Goal: Information Seeking & Learning: Learn about a topic

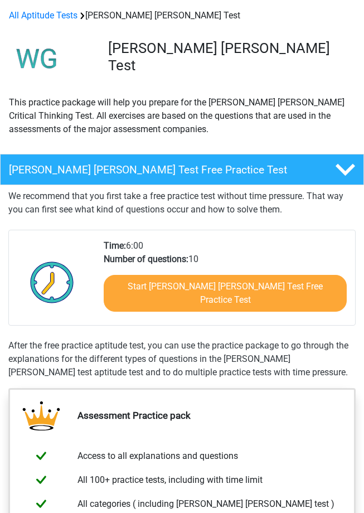
scroll to position [47, 0]
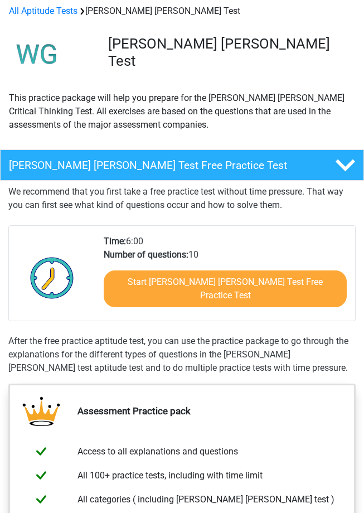
click at [140, 269] on div "Start Watson Glaser Test Free Practice Test" at bounding box center [225, 290] width 243 height 59
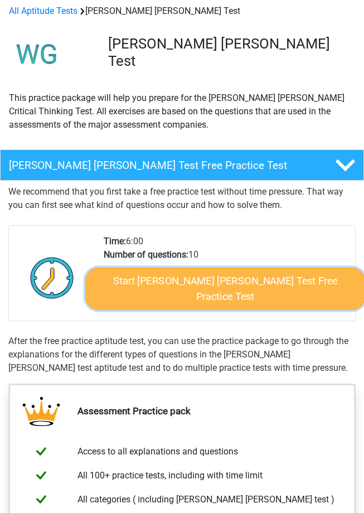
click at [140, 278] on link "Start Watson Glaser Test Free Practice Test" at bounding box center [225, 288] width 279 height 42
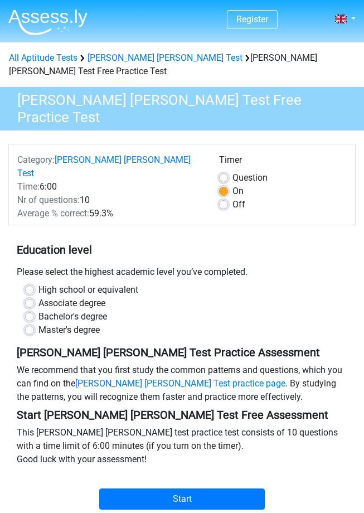
click at [38, 310] on label "Bachelor's degree" at bounding box center [72, 316] width 69 height 13
click at [29, 310] on input "Bachelor's degree" at bounding box center [29, 315] width 9 height 11
radio input "true"
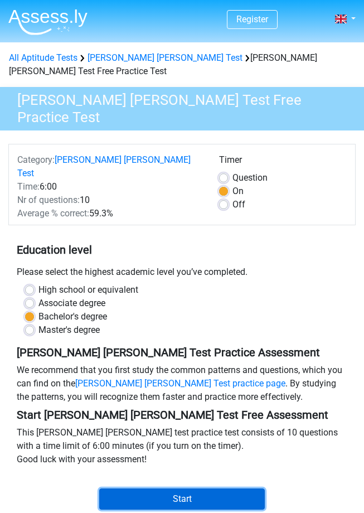
click at [135, 488] on input "Start" at bounding box center [181, 498] width 165 height 21
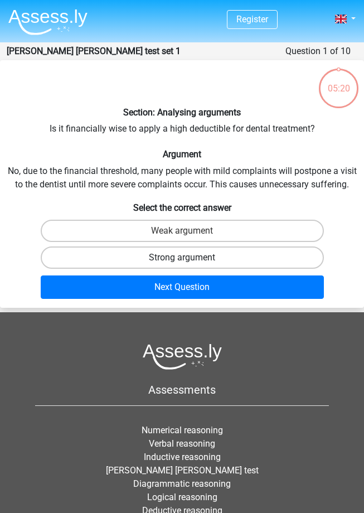
click at [167, 267] on label "Strong argument" at bounding box center [182, 257] width 283 height 22
click at [182, 265] on input "Strong argument" at bounding box center [185, 260] width 7 height 7
radio input "true"
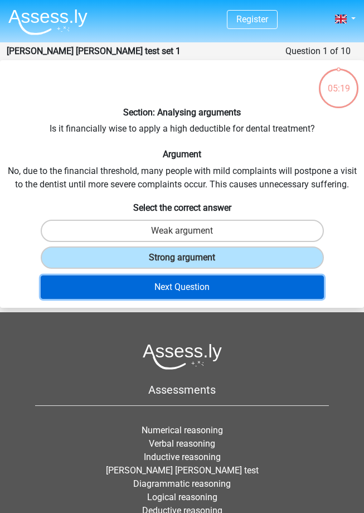
click at [173, 279] on button "Next Question" at bounding box center [182, 286] width 283 height 23
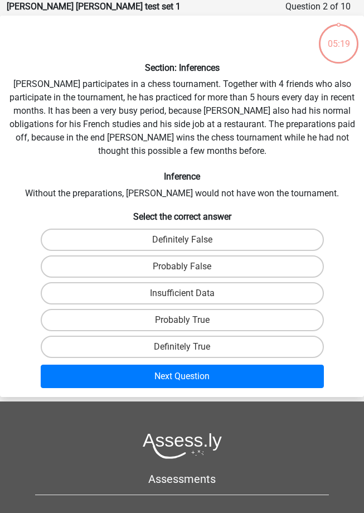
scroll to position [19, 0]
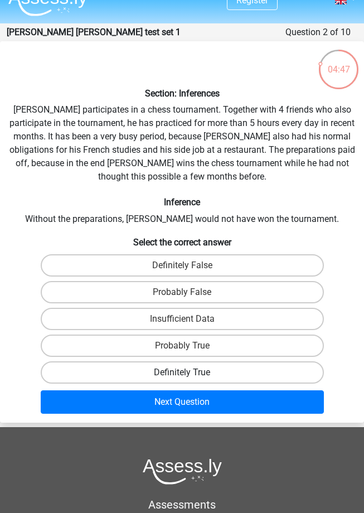
click at [188, 367] on label "Definitely True" at bounding box center [182, 372] width 283 height 22
click at [188, 372] on input "Definitely True" at bounding box center [185, 375] width 7 height 7
radio input "true"
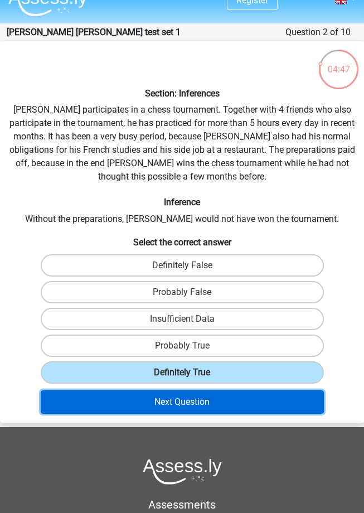
click at [188, 402] on button "Next Question" at bounding box center [182, 401] width 283 height 23
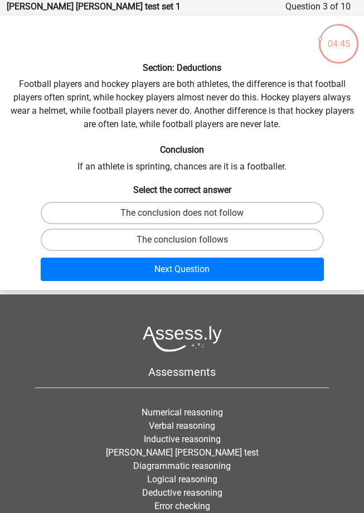
scroll to position [0, 0]
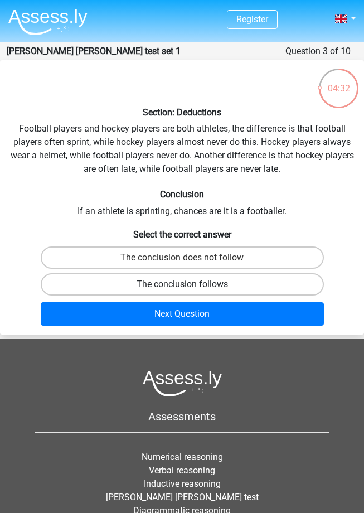
click at [198, 279] on label "The conclusion follows" at bounding box center [182, 284] width 283 height 22
click at [189, 284] on input "The conclusion follows" at bounding box center [185, 287] width 7 height 7
radio input "true"
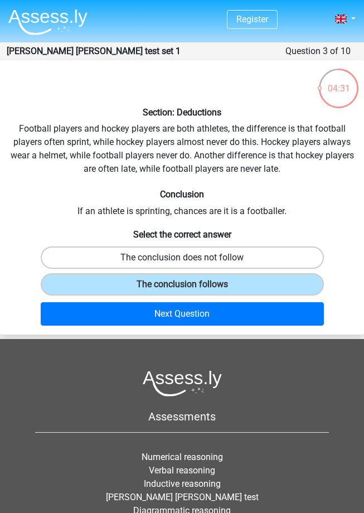
click at [192, 261] on label "The conclusion does not follow" at bounding box center [182, 257] width 283 height 22
click at [189, 261] on input "The conclusion does not follow" at bounding box center [185, 260] width 7 height 7
radio input "true"
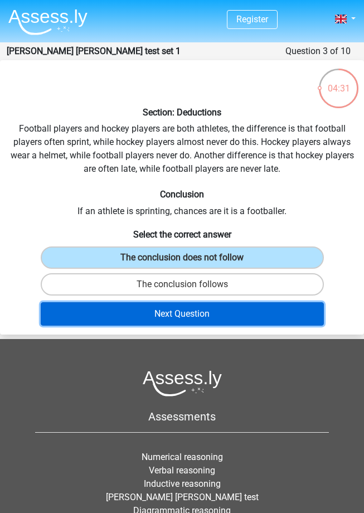
click at [195, 320] on button "Next Question" at bounding box center [182, 313] width 283 height 23
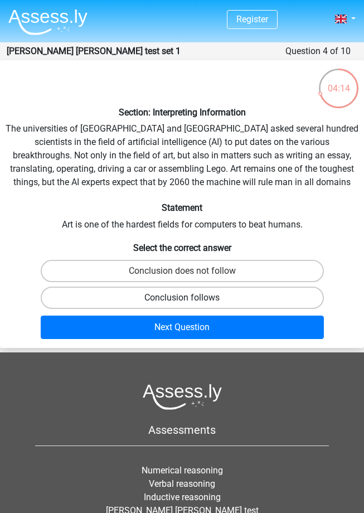
click at [196, 290] on label "Conclusion follows" at bounding box center [182, 297] width 283 height 22
click at [189, 298] on input "Conclusion follows" at bounding box center [185, 301] width 7 height 7
radio input "true"
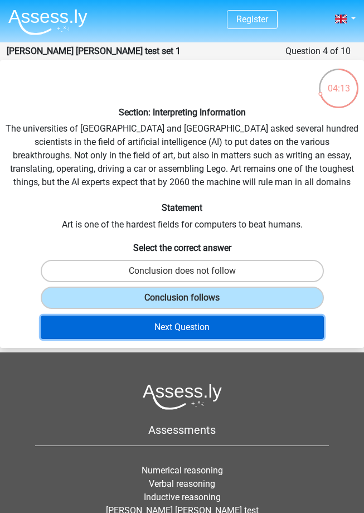
click at [202, 331] on button "Next Question" at bounding box center [182, 326] width 283 height 23
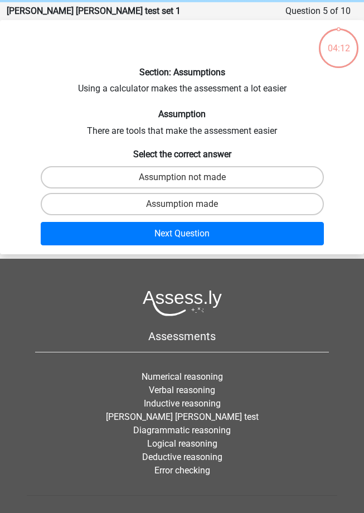
scroll to position [45, 0]
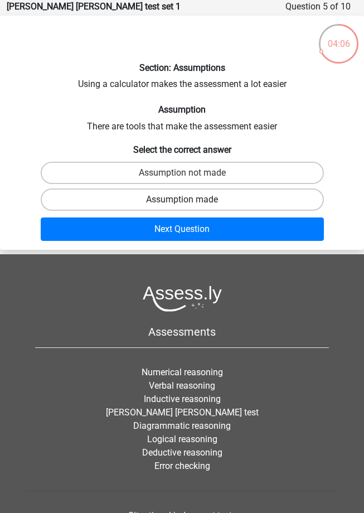
click at [214, 209] on label "Assumption made" at bounding box center [182, 199] width 283 height 22
click at [189, 207] on input "Assumption made" at bounding box center [185, 202] width 7 height 7
radio input "true"
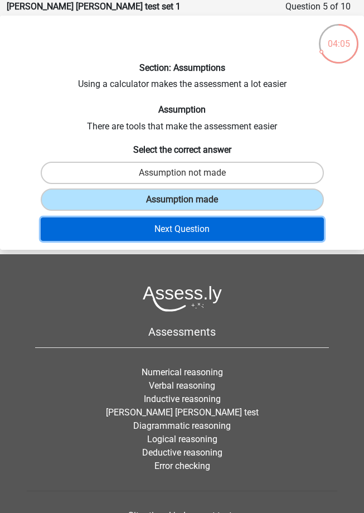
click at [214, 231] on button "Next Question" at bounding box center [182, 228] width 283 height 23
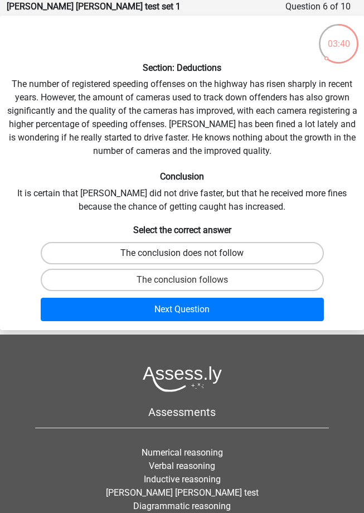
click at [193, 252] on label "The conclusion does not follow" at bounding box center [182, 253] width 283 height 22
click at [189, 253] on input "The conclusion does not follow" at bounding box center [185, 256] width 7 height 7
radio input "true"
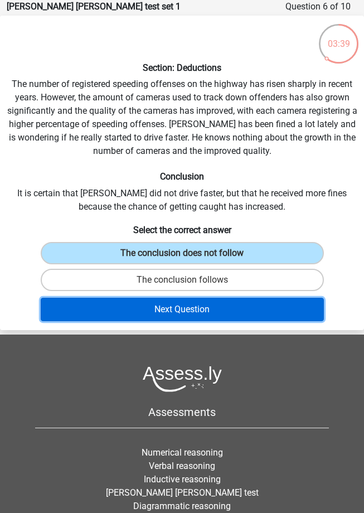
click at [193, 314] on button "Next Question" at bounding box center [182, 309] width 283 height 23
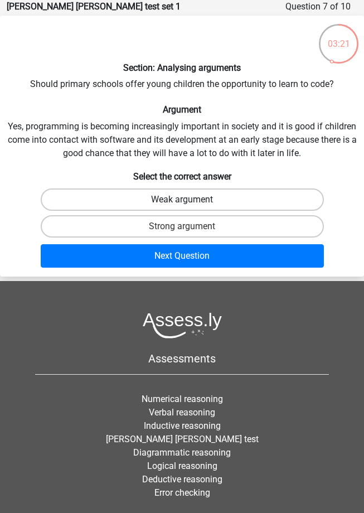
click at [204, 197] on label "Weak argument" at bounding box center [182, 199] width 283 height 22
click at [189, 199] on input "Weak argument" at bounding box center [185, 202] width 7 height 7
radio input "true"
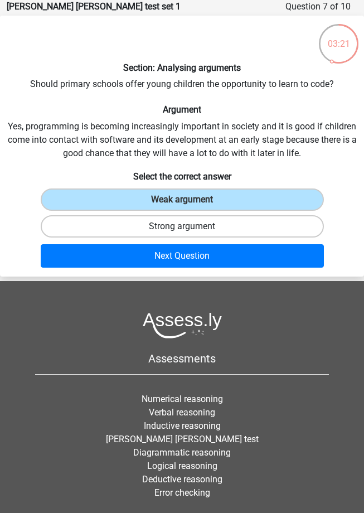
click at [205, 220] on label "Strong argument" at bounding box center [182, 226] width 283 height 22
click at [189, 226] on input "Strong argument" at bounding box center [185, 229] width 7 height 7
radio input "true"
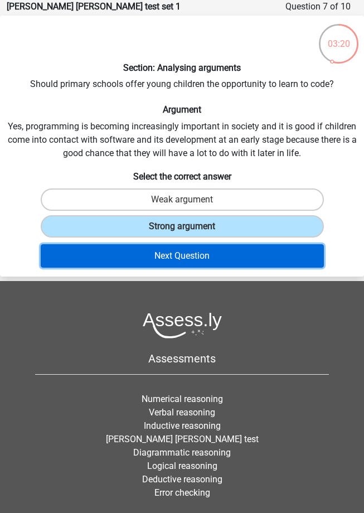
click at [197, 244] on button "Next Question" at bounding box center [182, 255] width 283 height 23
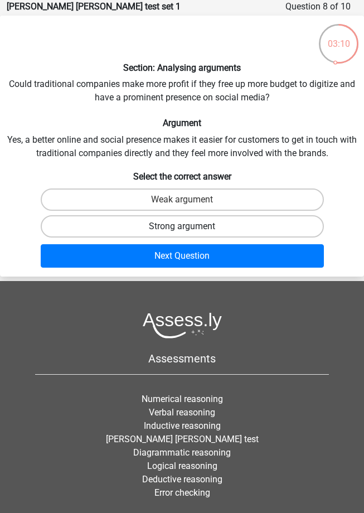
click at [201, 223] on label "Strong argument" at bounding box center [182, 226] width 283 height 22
click at [189, 226] on input "Strong argument" at bounding box center [185, 229] width 7 height 7
radio input "true"
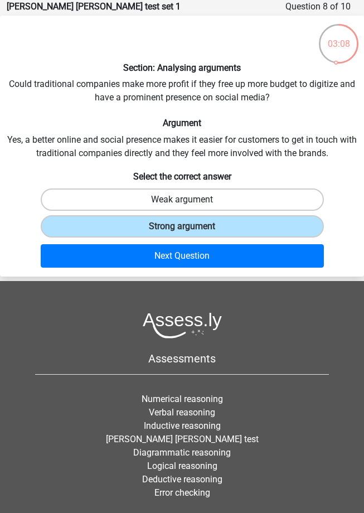
click at [209, 204] on label "Weak argument" at bounding box center [182, 199] width 283 height 22
click at [189, 204] on input "Weak argument" at bounding box center [185, 202] width 7 height 7
radio input "true"
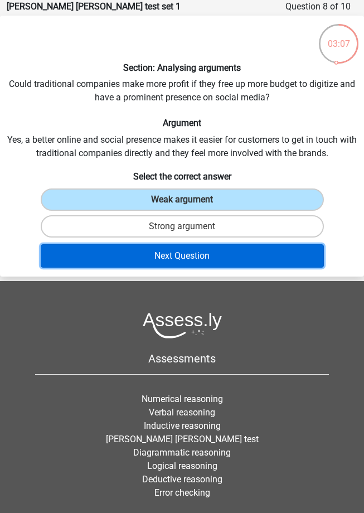
click at [198, 257] on button "Next Question" at bounding box center [182, 255] width 283 height 23
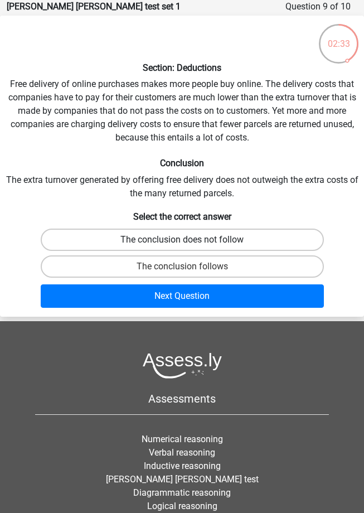
click at [125, 237] on label "The conclusion does not follow" at bounding box center [182, 239] width 283 height 22
click at [182, 240] on input "The conclusion does not follow" at bounding box center [185, 243] width 7 height 7
radio input "true"
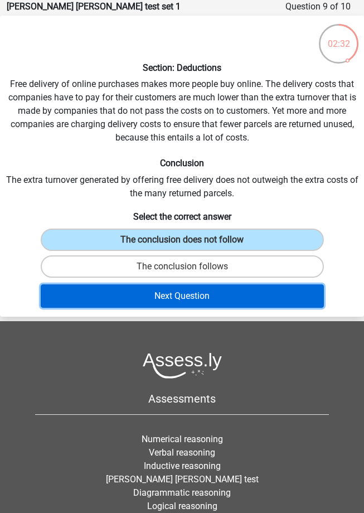
click at [129, 300] on button "Next Question" at bounding box center [182, 295] width 283 height 23
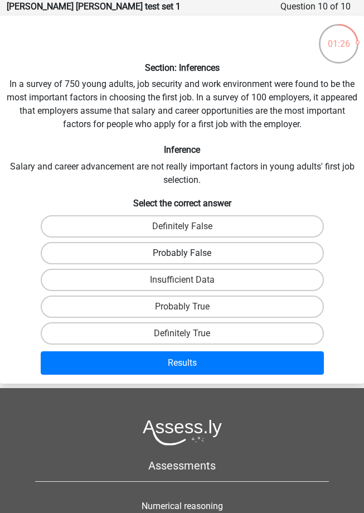
click at [148, 253] on label "Probably False" at bounding box center [182, 253] width 283 height 22
click at [182, 253] on input "Probably False" at bounding box center [185, 256] width 7 height 7
radio input "true"
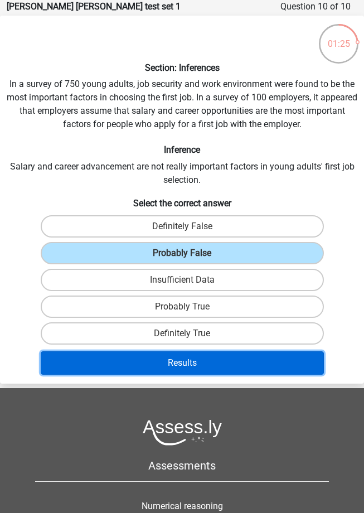
click at [147, 363] on button "Results" at bounding box center [182, 362] width 283 height 23
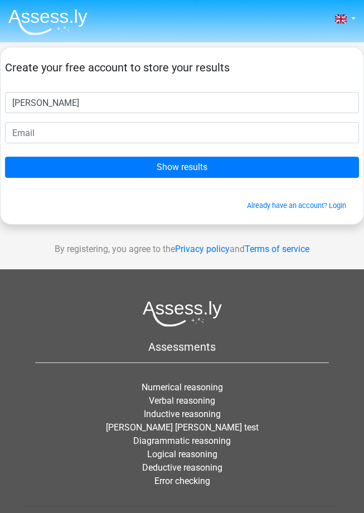
click at [62, 113] on input "[PERSON_NAME]" at bounding box center [182, 102] width 354 height 21
type input "[PERSON_NAME]"
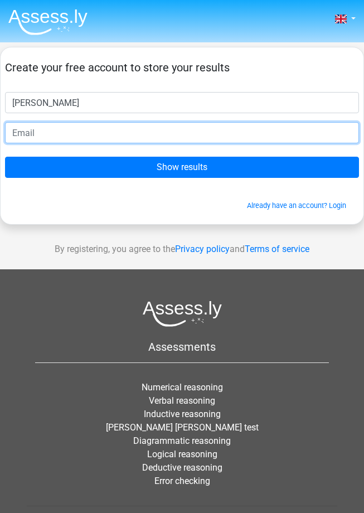
click at [62, 131] on input "email" at bounding box center [182, 132] width 354 height 21
type input "[EMAIL_ADDRESS][DOMAIN_NAME]"
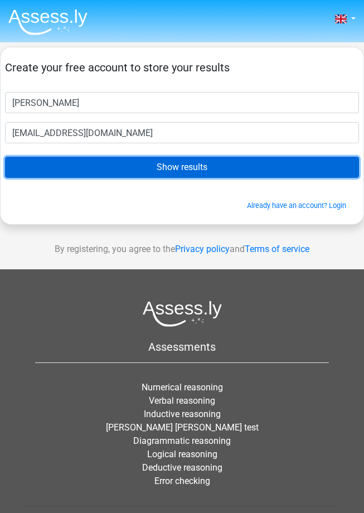
click at [89, 164] on input "Show results" at bounding box center [182, 167] width 354 height 21
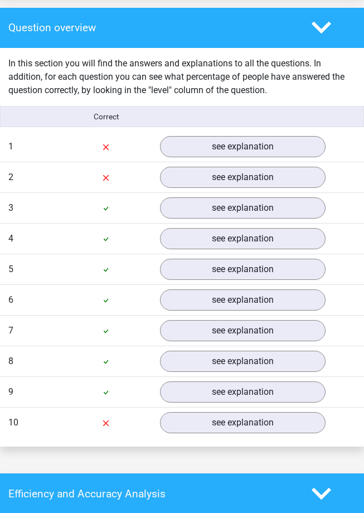
scroll to position [857, 0]
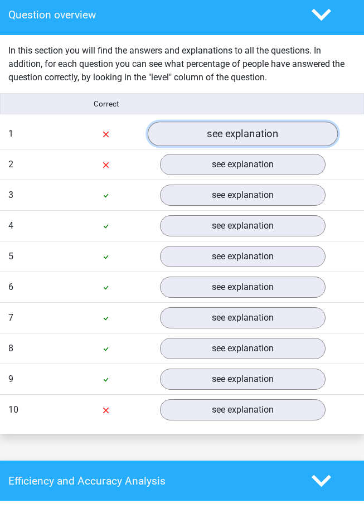
click at [187, 124] on link "see explanation" at bounding box center [243, 133] width 190 height 25
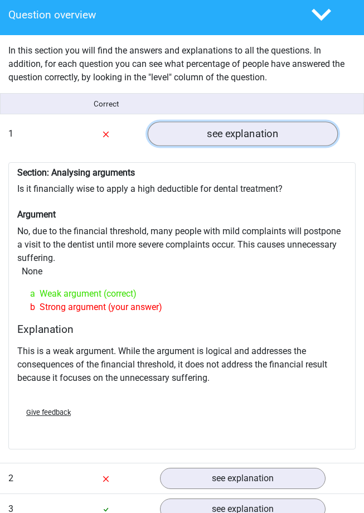
click at [185, 125] on link "see explanation" at bounding box center [243, 133] width 190 height 25
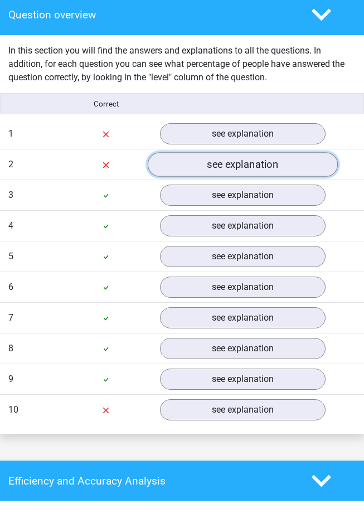
click at [191, 153] on link "see explanation" at bounding box center [243, 164] width 190 height 25
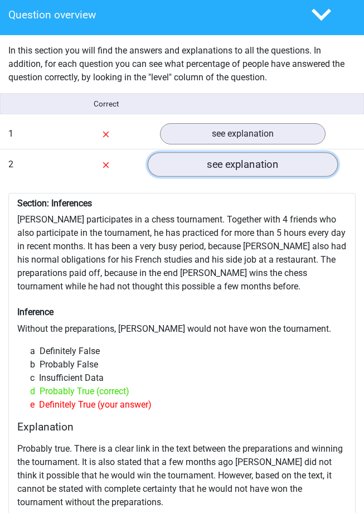
click at [191, 153] on link "see explanation" at bounding box center [243, 164] width 190 height 25
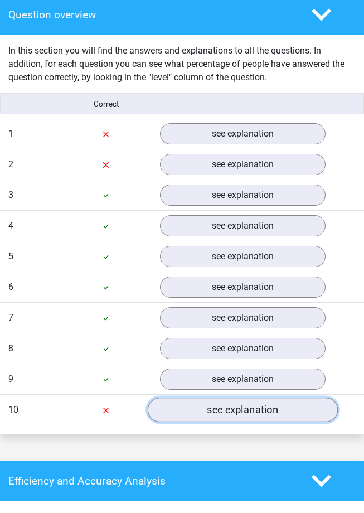
click at [177, 397] on link "see explanation" at bounding box center [243, 409] width 190 height 25
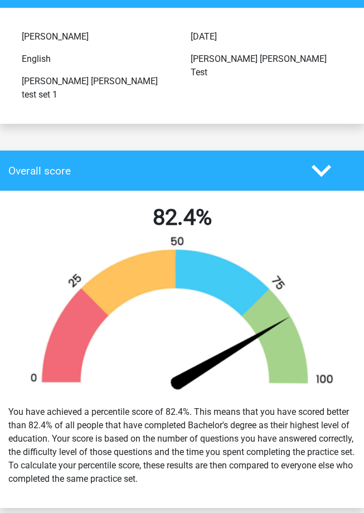
scroll to position [0, 0]
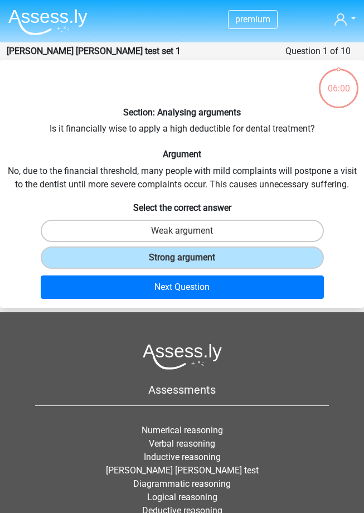
scroll to position [45, 0]
